Goal: Task Accomplishment & Management: Manage account settings

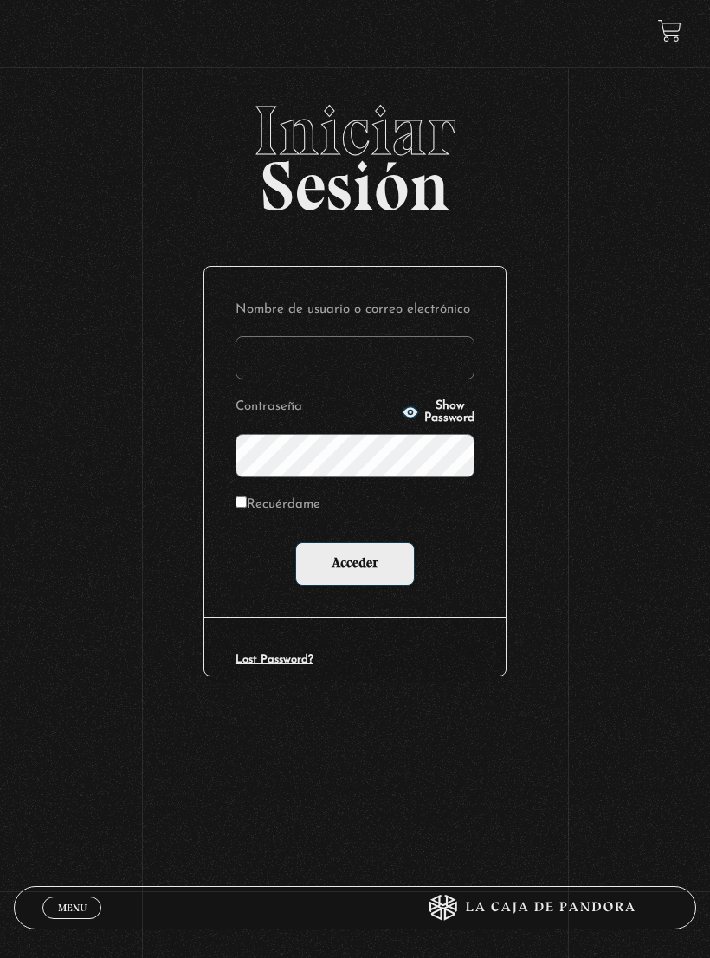
click at [384, 368] on input "Nombre de usuario o correo electrónico" at bounding box center [355, 357] width 239 height 43
type input "alejandramora8@hotmail.es"
click at [444, 409] on span "Show Password" at bounding box center [449, 412] width 50 height 24
click at [442, 409] on span "Hide Password" at bounding box center [449, 412] width 50 height 24
click at [389, 566] on input "Acceder" at bounding box center [355, 563] width 120 height 43
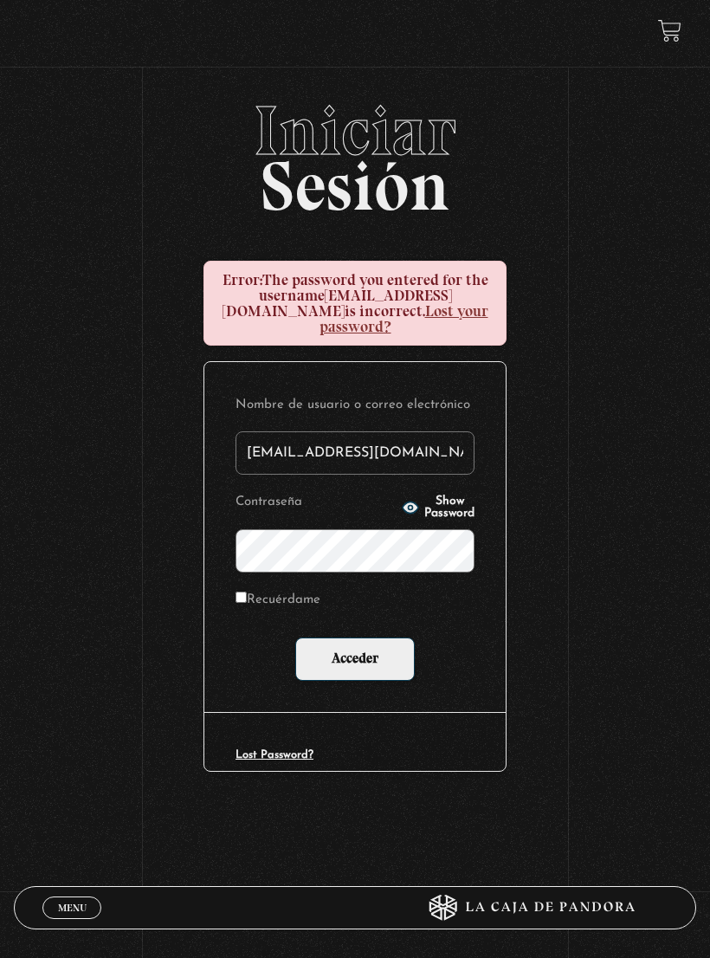
click at [449, 437] on input "alejandramora8@hotmail.es" at bounding box center [355, 452] width 239 height 43
type input "a"
type input "Alemo26"
click at [440, 496] on span "Show Password" at bounding box center [449, 508] width 50 height 24
click at [456, 496] on span "Hide Password" at bounding box center [449, 508] width 50 height 24
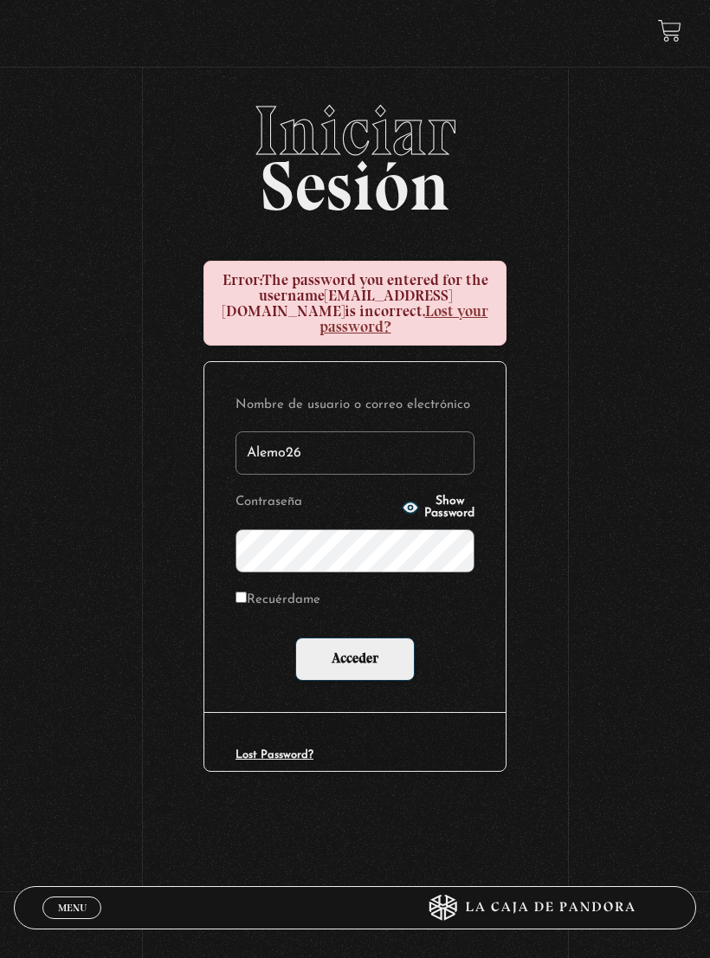
click at [389, 643] on input "Acceder" at bounding box center [355, 659] width 120 height 43
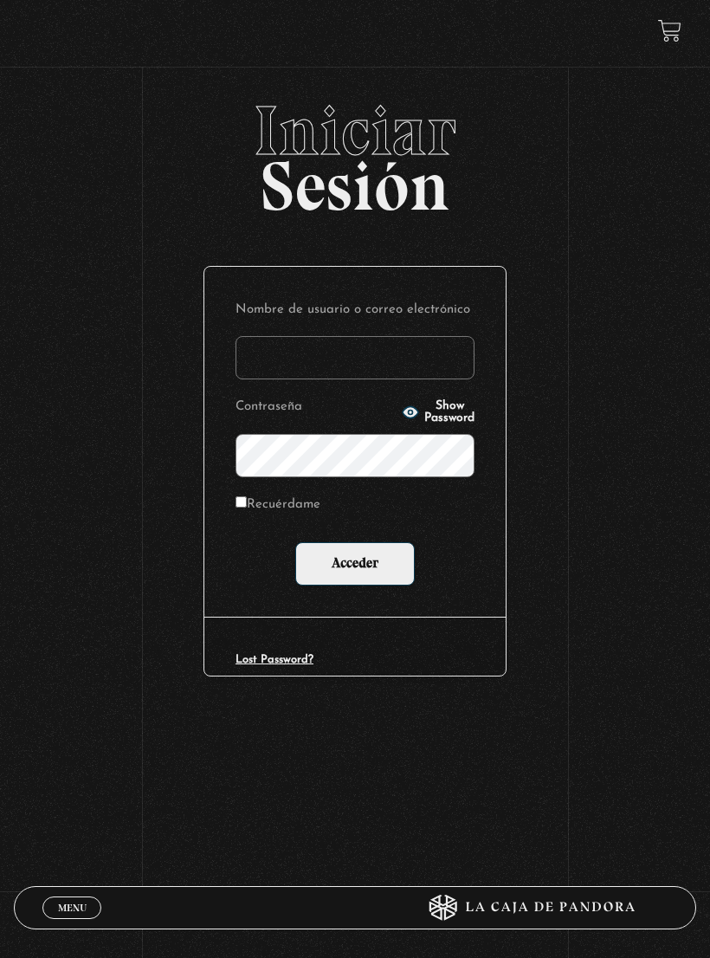
click at [252, 371] on input "Nombre de usuario o correo electrónico" at bounding box center [355, 357] width 239 height 43
type input "a"
click at [360, 362] on input "Nombre de usuario o correo electrónico" at bounding box center [355, 357] width 239 height 43
type input "alejandramora8@hotmail.es"
click at [452, 415] on span "Show Password" at bounding box center [449, 412] width 50 height 24
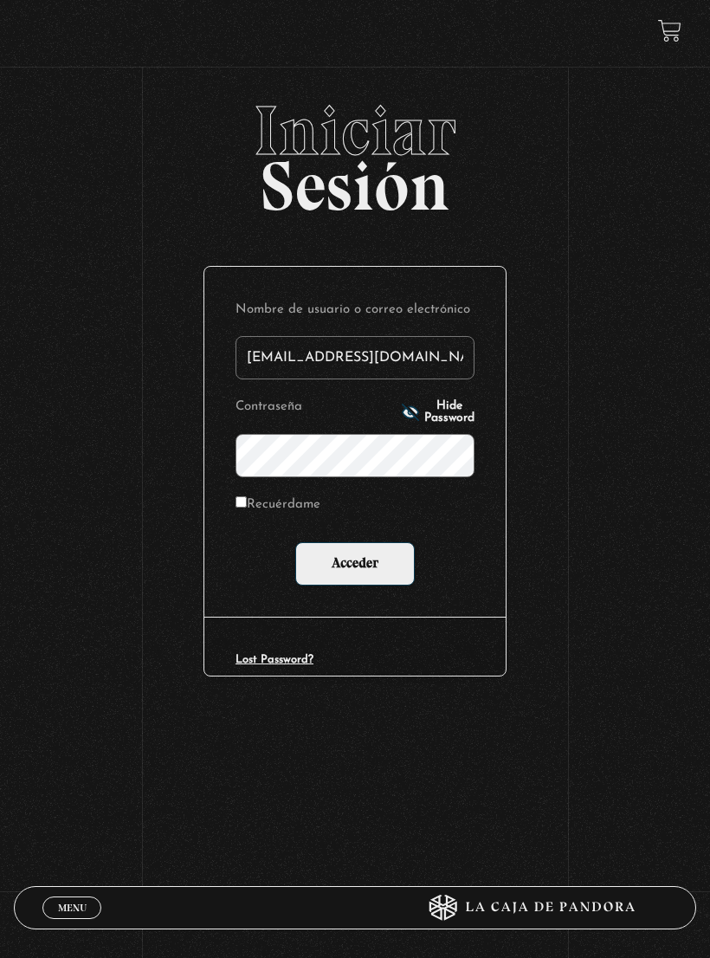
click at [373, 564] on input "Acceder" at bounding box center [355, 563] width 120 height 43
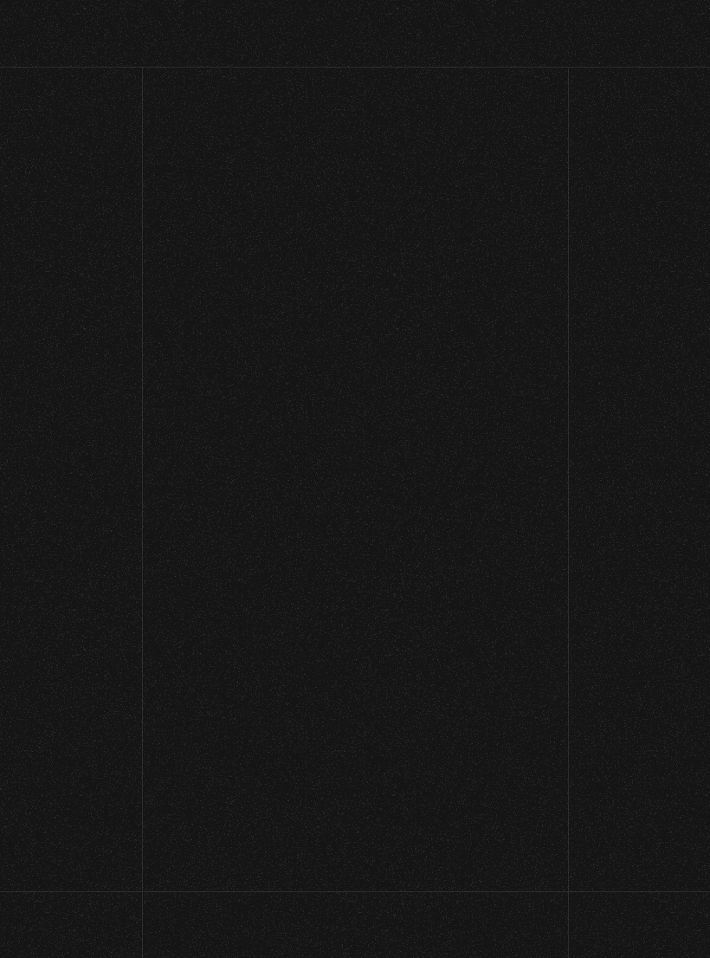
scroll to position [64, 0]
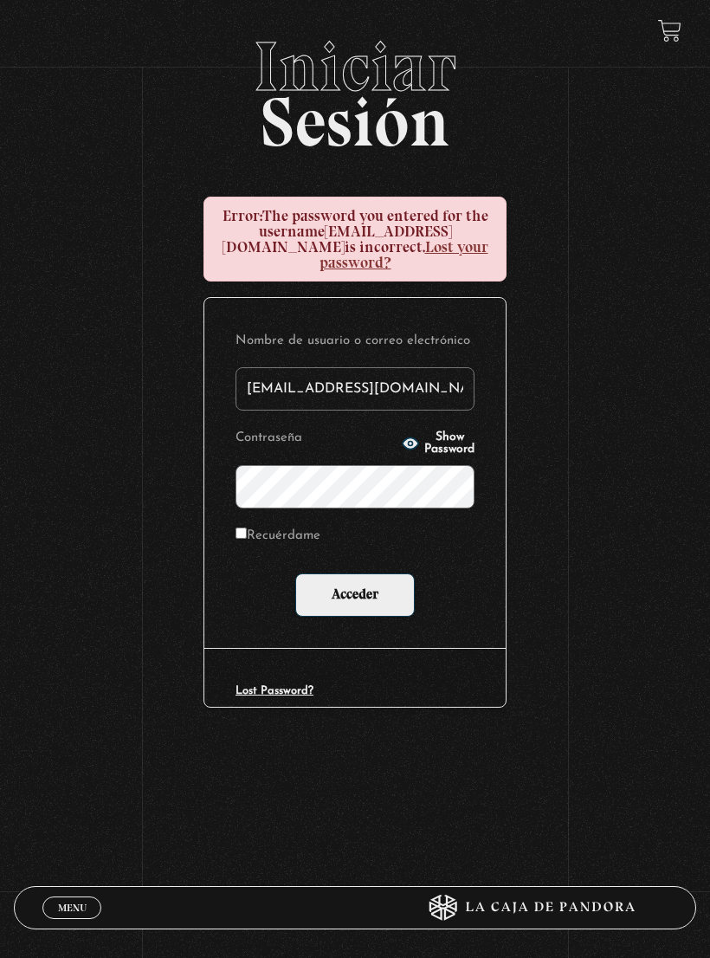
click at [457, 431] on span "Show Password" at bounding box center [449, 443] width 50 height 24
click at [365, 586] on input "Acceder" at bounding box center [355, 595] width 120 height 43
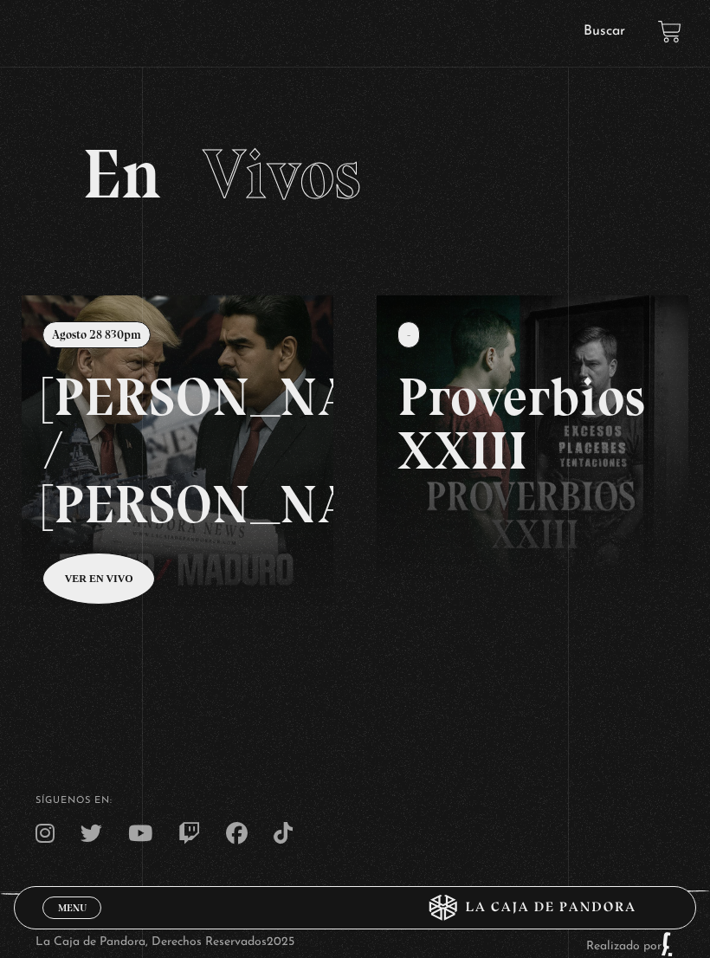
click at [213, 414] on link at bounding box center [377, 774] width 710 height 958
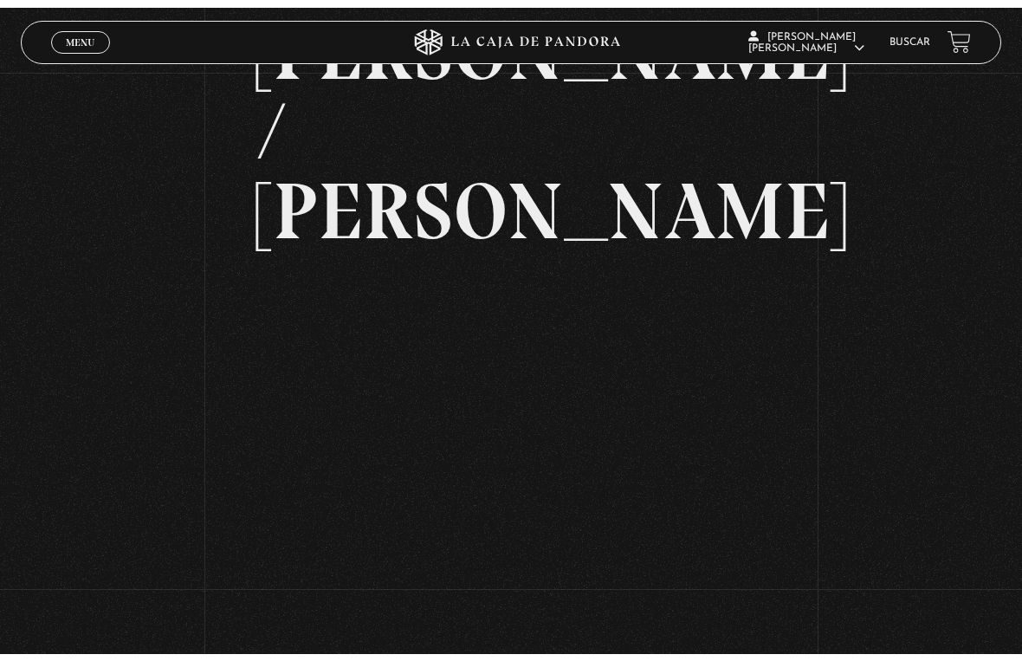
scroll to position [21, 0]
